Goal: Find specific page/section: Find specific page/section

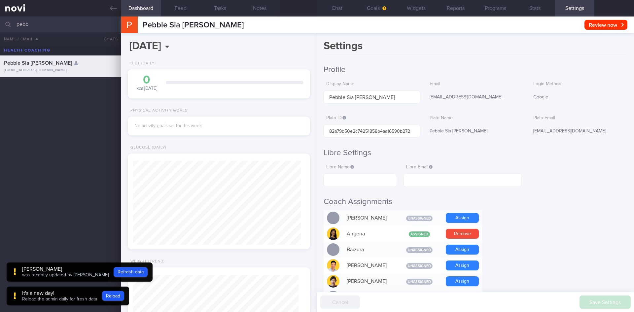
click at [0, 22] on input "pebb" at bounding box center [317, 25] width 634 height 16
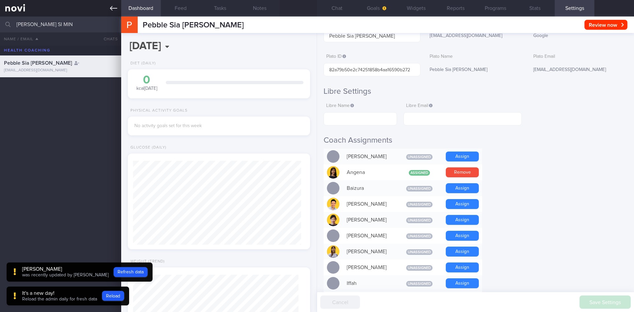
click at [114, 12] on link at bounding box center [60, 8] width 121 height 17
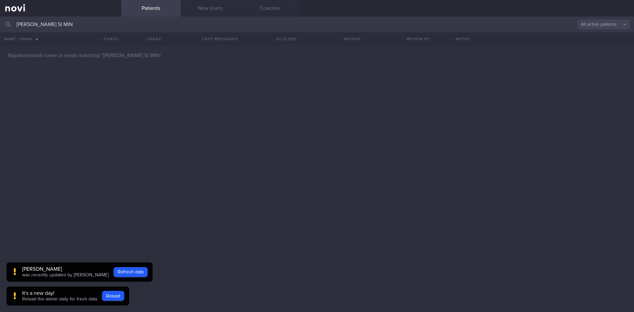
click at [110, 22] on input "[PERSON_NAME] SI MIN" at bounding box center [317, 25] width 634 height 16
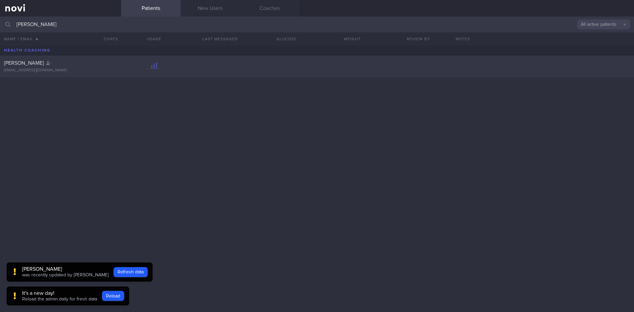
type input "[PERSON_NAME]"
click at [76, 63] on div "[PERSON_NAME]" at bounding box center [60, 63] width 112 height 7
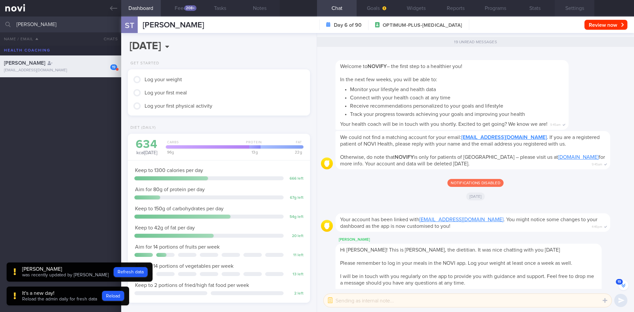
scroll to position [101, 168]
click at [588, 3] on button "Settings" at bounding box center [575, 8] width 40 height 17
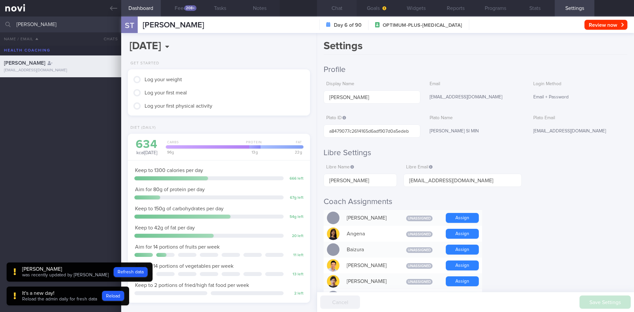
click at [347, 2] on button "Chat" at bounding box center [337, 8] width 40 height 17
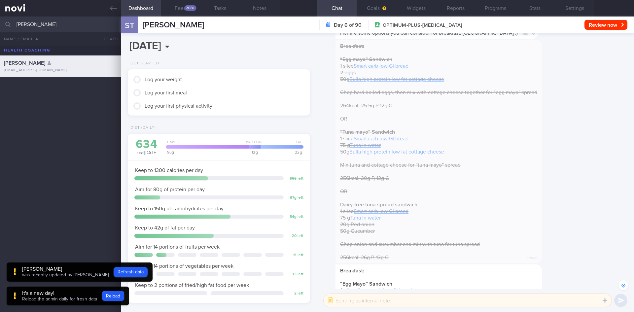
scroll to position [-330, 0]
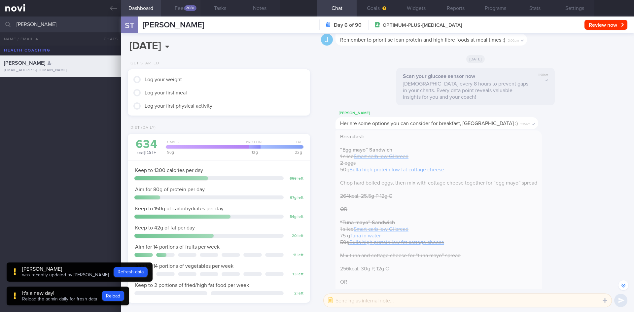
click at [175, 15] on button "Feed 208+" at bounding box center [181, 8] width 40 height 17
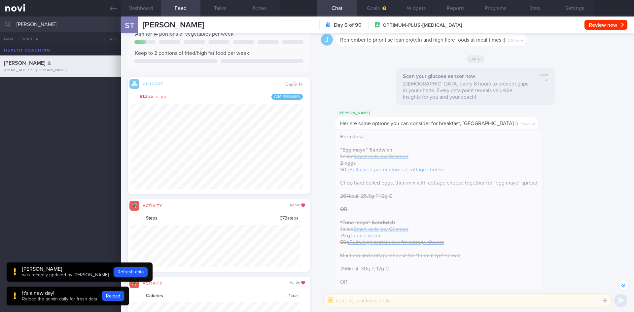
scroll to position [-495, 0]
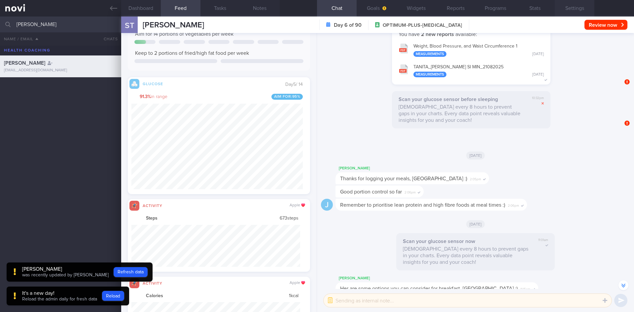
click at [587, 8] on button "Settings" at bounding box center [575, 8] width 40 height 17
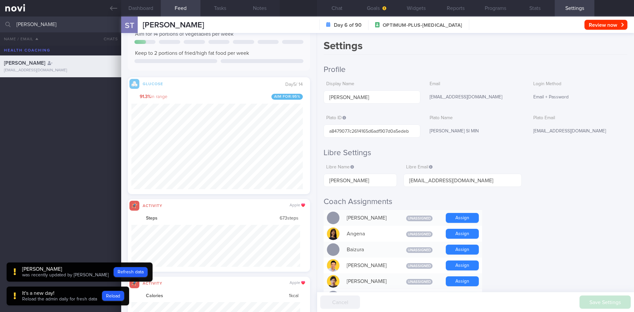
click at [576, 13] on button "Settings" at bounding box center [575, 8] width 40 height 17
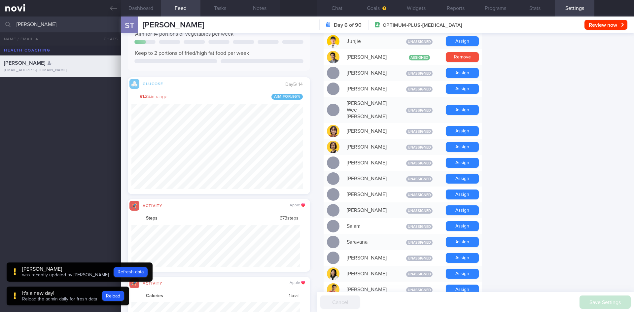
scroll to position [363, 0]
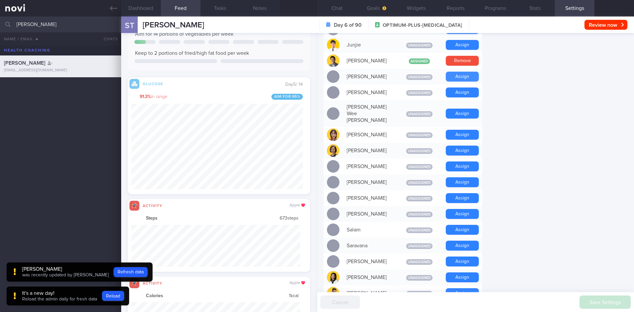
click at [465, 80] on button "Assign" at bounding box center [462, 77] width 33 height 10
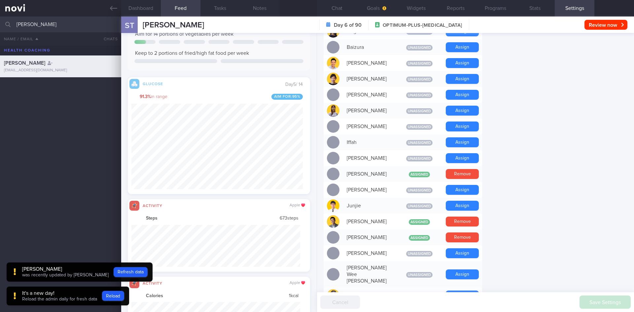
scroll to position [198, 0]
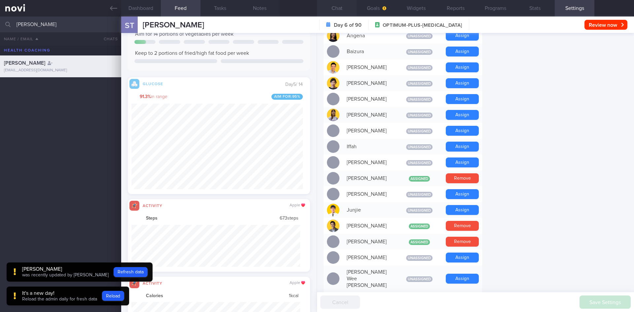
click at [345, 7] on button "Chat" at bounding box center [337, 8] width 40 height 17
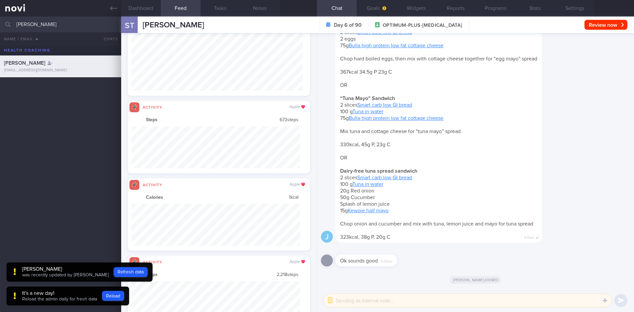
scroll to position [165, 0]
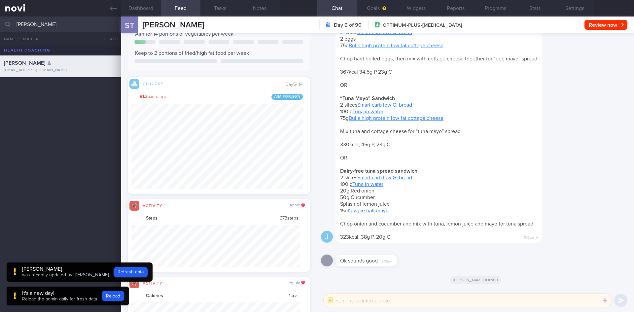
click at [185, 11] on button "Feed 208+" at bounding box center [181, 8] width 40 height 17
